Goal: Transaction & Acquisition: Purchase product/service

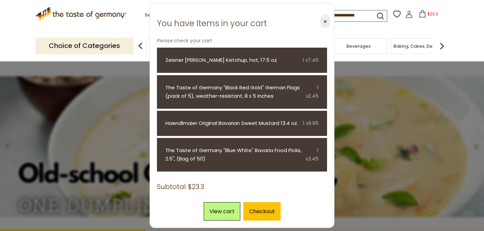
click at [325, 18] on button "⨉" at bounding box center [325, 21] width 10 height 14
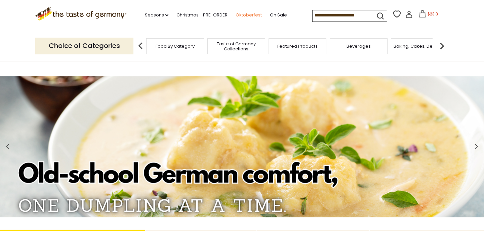
click at [252, 12] on link "Oktoberfest" at bounding box center [249, 14] width 26 height 7
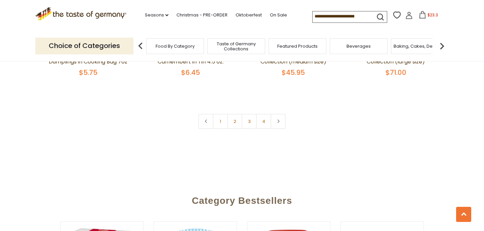
scroll to position [321, 0]
click at [232, 121] on link "2" at bounding box center [234, 121] width 15 height 15
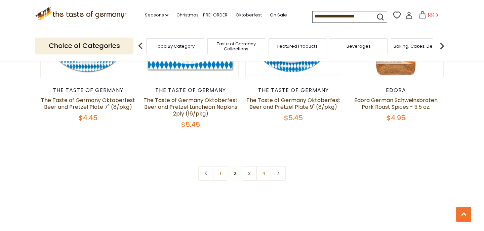
scroll to position [1621, 0]
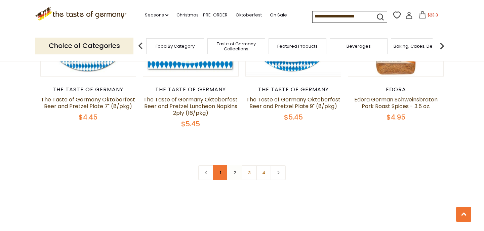
click at [223, 170] on link "1" at bounding box center [220, 172] width 15 height 15
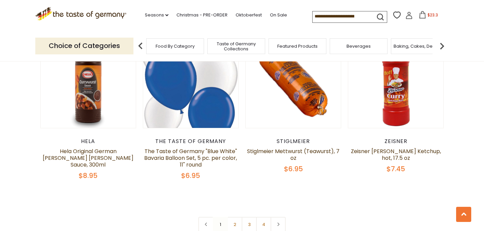
scroll to position [1555, 0]
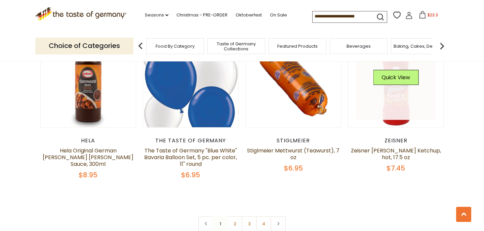
click at [398, 115] on link at bounding box center [396, 80] width 80 height 80
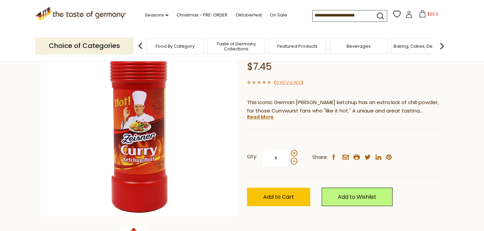
scroll to position [71, 0]
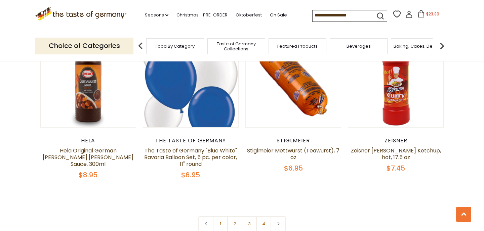
scroll to position [1500, 0]
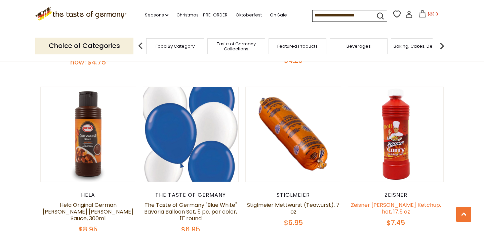
click at [396, 205] on link "Zeisner [PERSON_NAME] Ketchup, hot, 17.5 oz" at bounding box center [396, 208] width 90 height 14
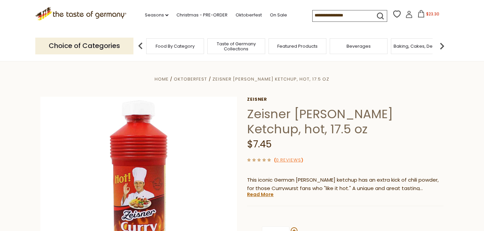
click at [429, 14] on span "$23.30" at bounding box center [432, 14] width 13 height 6
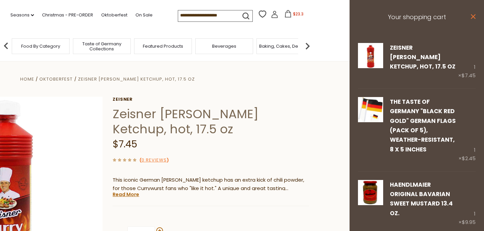
click at [474, 15] on icon at bounding box center [473, 16] width 5 height 5
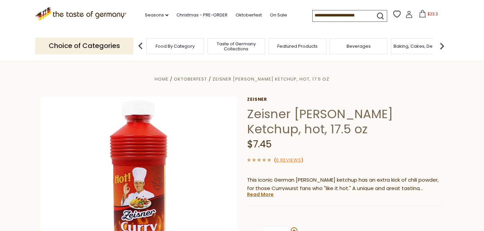
click at [438, 48] on img at bounding box center [441, 45] width 13 height 13
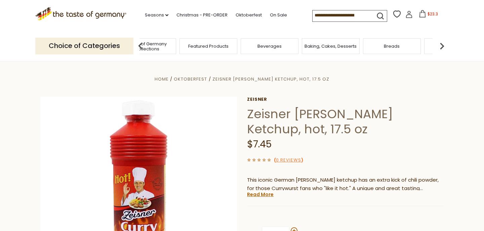
click at [438, 48] on img at bounding box center [441, 45] width 13 height 13
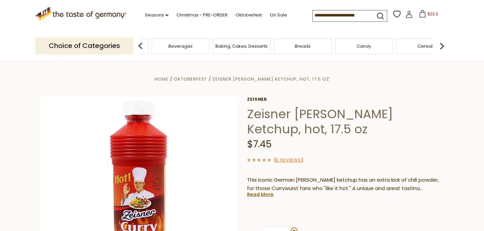
click at [438, 48] on img at bounding box center [441, 45] width 13 height 13
click at [354, 40] on div "Coffee, Cocoa & Tea" at bounding box center [370, 46] width 58 height 16
click at [364, 49] on span "Coffee, Cocoa & Tea" at bounding box center [374, 46] width 46 height 5
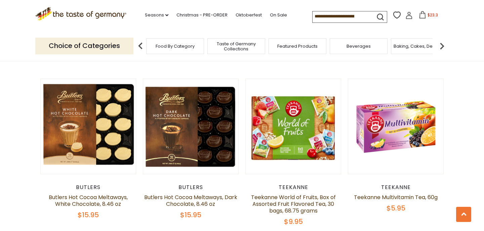
scroll to position [842, 0]
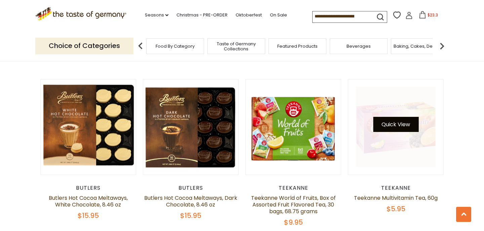
click at [395, 117] on button "Quick View" at bounding box center [395, 124] width 45 height 15
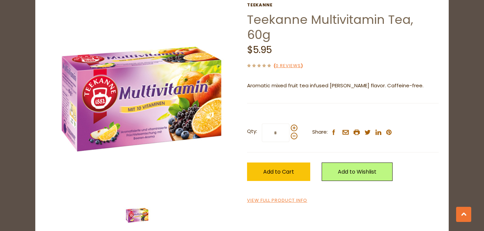
scroll to position [45, 0]
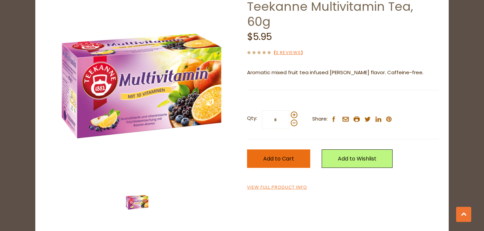
click at [283, 155] on span "Add to Cart" at bounding box center [278, 159] width 31 height 8
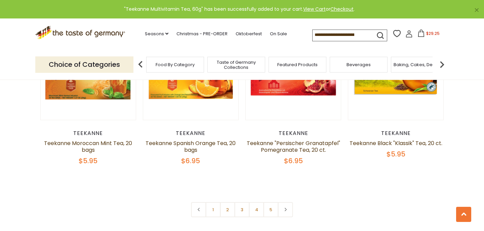
scroll to position [1596, 0]
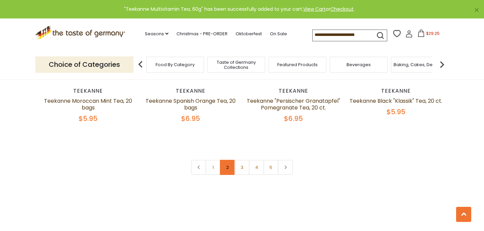
click at [228, 160] on link "2" at bounding box center [227, 167] width 15 height 15
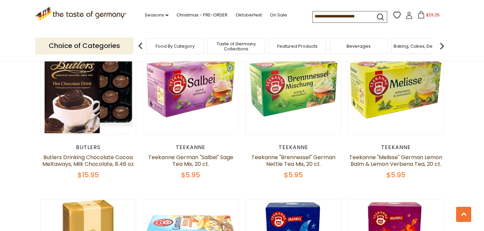
scroll to position [1197, 0]
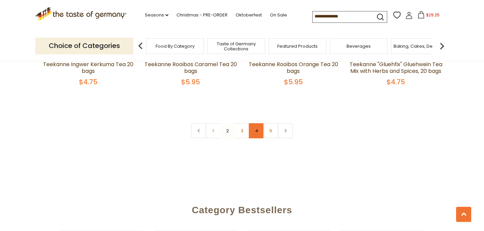
click at [250, 139] on link "4" at bounding box center [256, 130] width 15 height 15
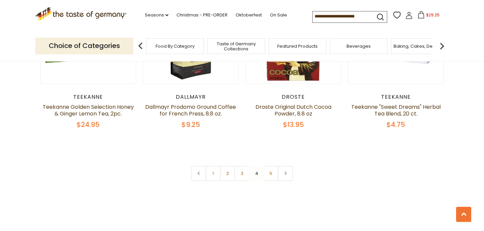
scroll to position [1579, 0]
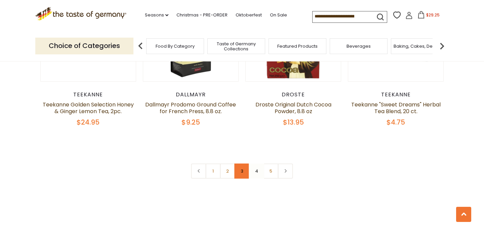
click at [242, 164] on link "3" at bounding box center [242, 171] width 15 height 15
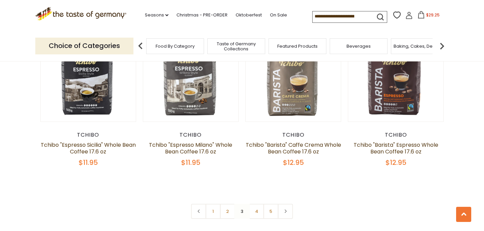
scroll to position [1528, 0]
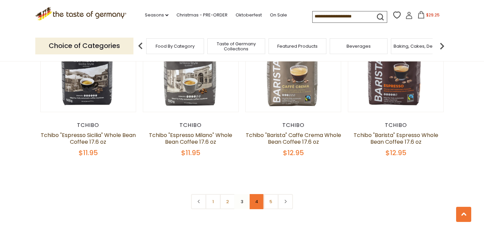
click at [259, 200] on link "4" at bounding box center [256, 201] width 15 height 15
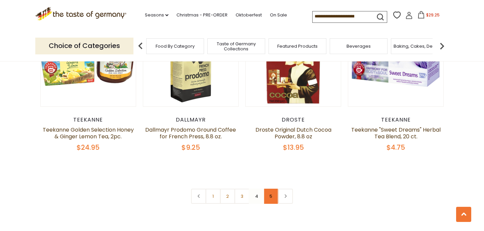
click at [268, 189] on link "5" at bounding box center [271, 196] width 15 height 15
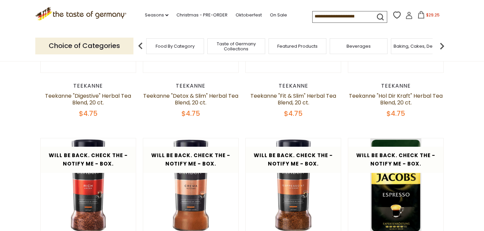
scroll to position [225, 0]
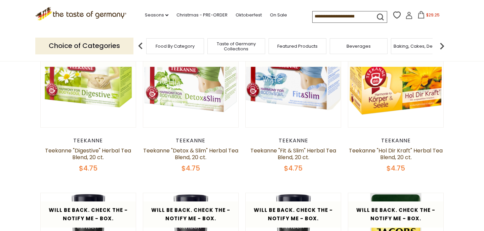
click at [427, 17] on span "$29.25" at bounding box center [432, 15] width 13 height 6
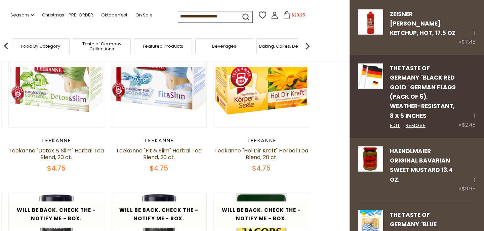
scroll to position [146, 0]
